Goal: Download file/media

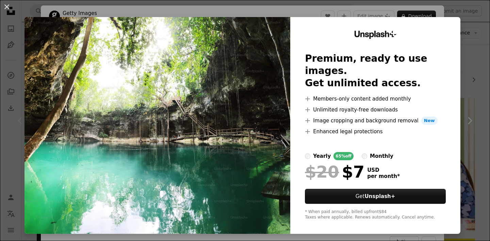
scroll to position [72, 0]
click at [479, 104] on div "An X shape Unsplash+ Premium, ready to use images. Get unlimited access. A plus…" at bounding box center [245, 120] width 490 height 241
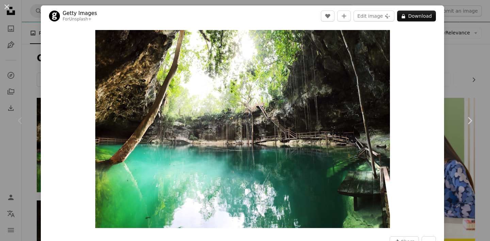
click at [466, 50] on div "An X shape Chevron left Chevron right Getty Images For Unsplash+ A heart A plus…" at bounding box center [245, 120] width 490 height 241
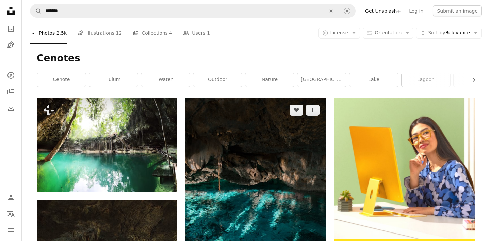
click at [287, 143] on img at bounding box center [256, 203] width 141 height 211
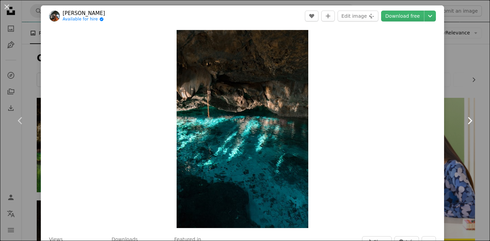
click at [457, 146] on link "Chevron right" at bounding box center [469, 120] width 41 height 65
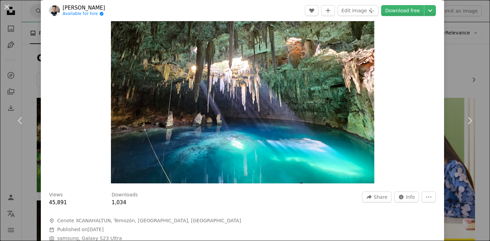
scroll to position [33, 0]
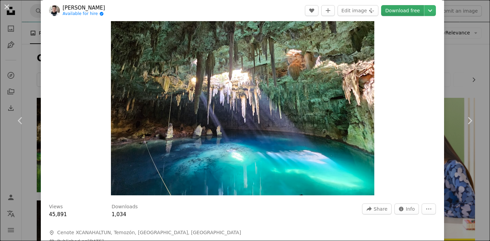
click at [418, 14] on link "Download free" at bounding box center [402, 10] width 43 height 11
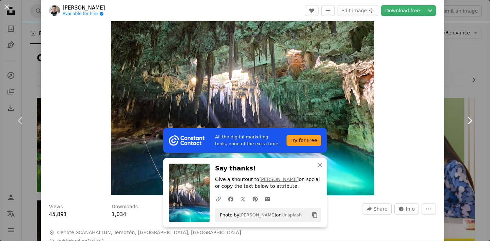
click at [472, 121] on icon at bounding box center [470, 120] width 4 height 7
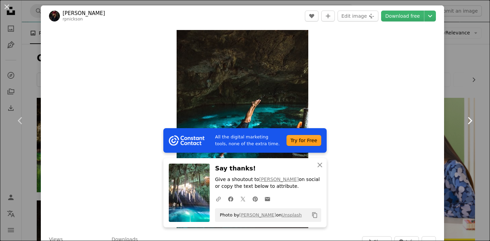
click at [472, 121] on icon at bounding box center [470, 120] width 4 height 7
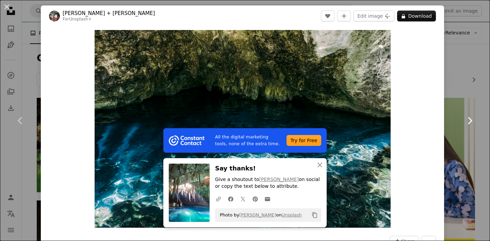
click at [472, 121] on icon at bounding box center [470, 120] width 4 height 7
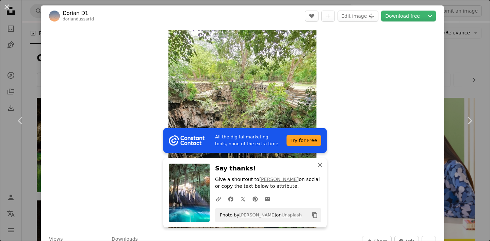
click at [320, 161] on icon "An X shape" at bounding box center [320, 165] width 8 height 8
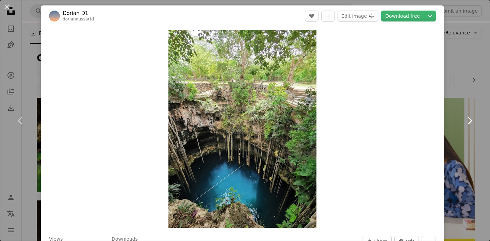
click at [471, 117] on icon "Chevron right" at bounding box center [469, 120] width 11 height 11
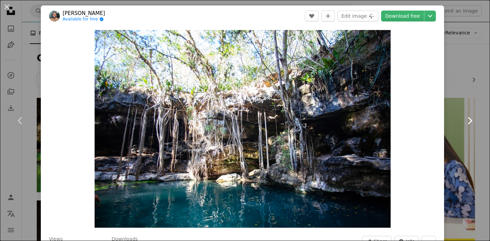
click at [471, 117] on icon "Chevron right" at bounding box center [469, 120] width 11 height 11
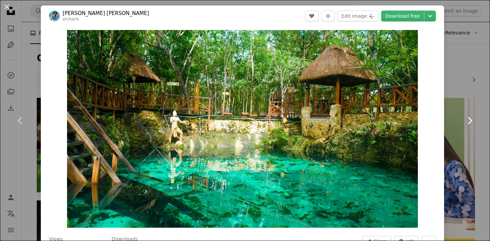
click at [471, 117] on icon "Chevron right" at bounding box center [469, 120] width 11 height 11
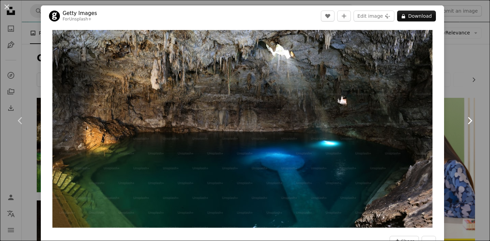
click at [471, 117] on icon "Chevron right" at bounding box center [469, 120] width 11 height 11
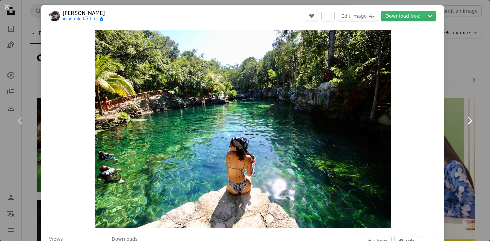
click at [471, 117] on icon "Chevron right" at bounding box center [469, 120] width 11 height 11
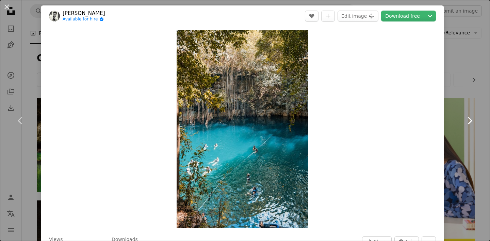
click at [471, 117] on icon "Chevron right" at bounding box center [469, 120] width 11 height 11
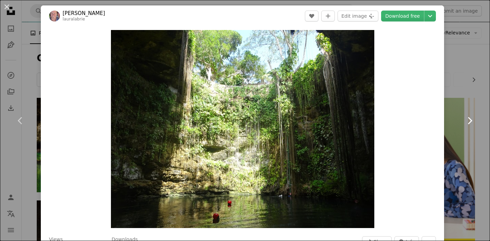
click at [471, 117] on icon "Chevron right" at bounding box center [469, 120] width 11 height 11
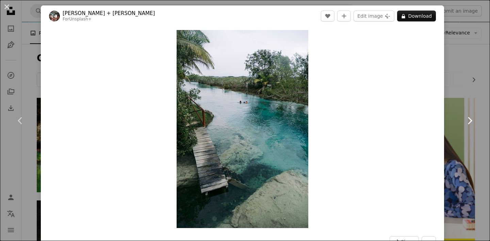
click at [472, 107] on link "Chevron right" at bounding box center [469, 120] width 41 height 65
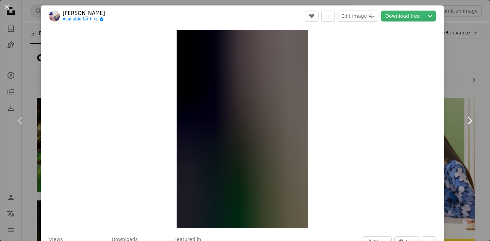
click at [473, 95] on link "Chevron right" at bounding box center [469, 120] width 41 height 65
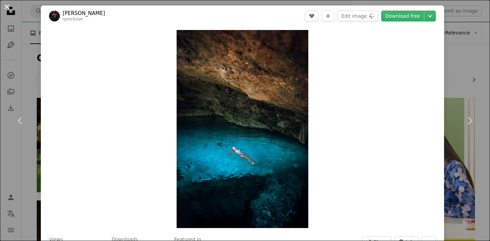
click at [7, 9] on button "An X shape" at bounding box center [7, 7] width 8 height 8
